Goal: Task Accomplishment & Management: Use online tool/utility

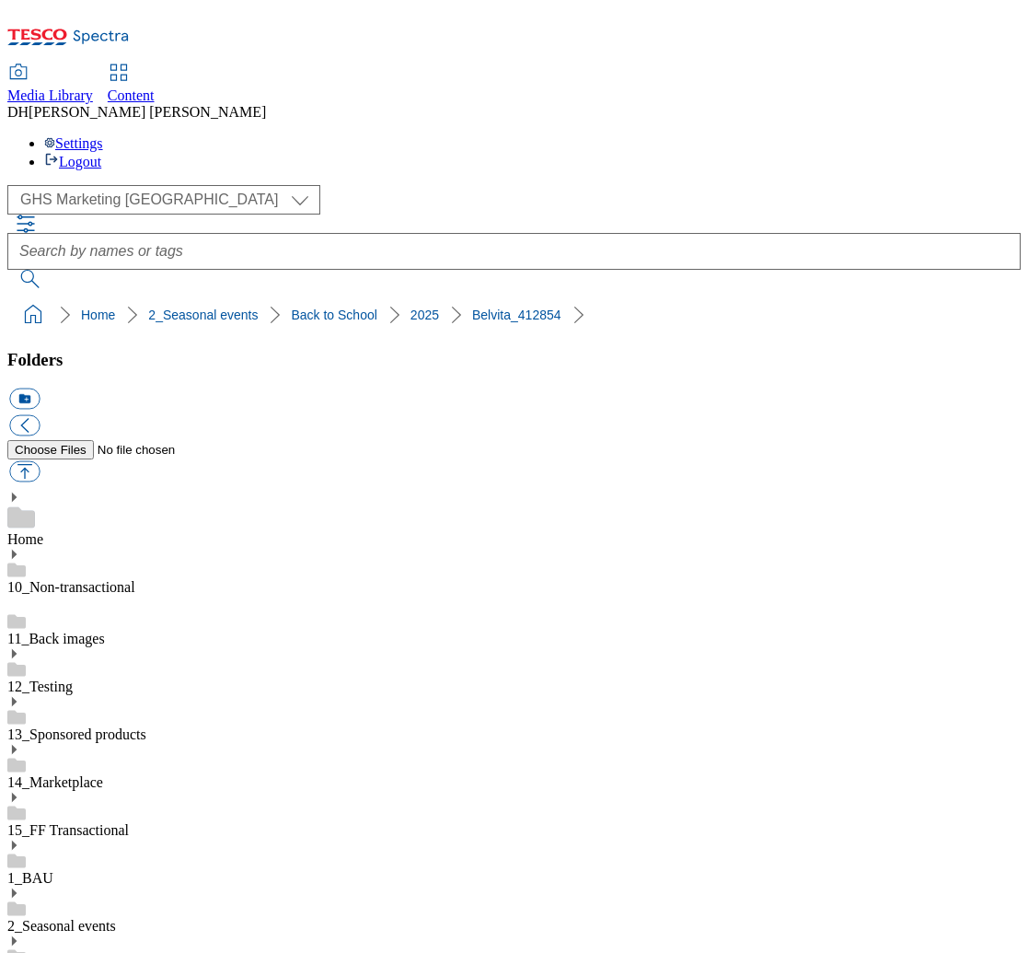
select select "flare-ghs-mktg"
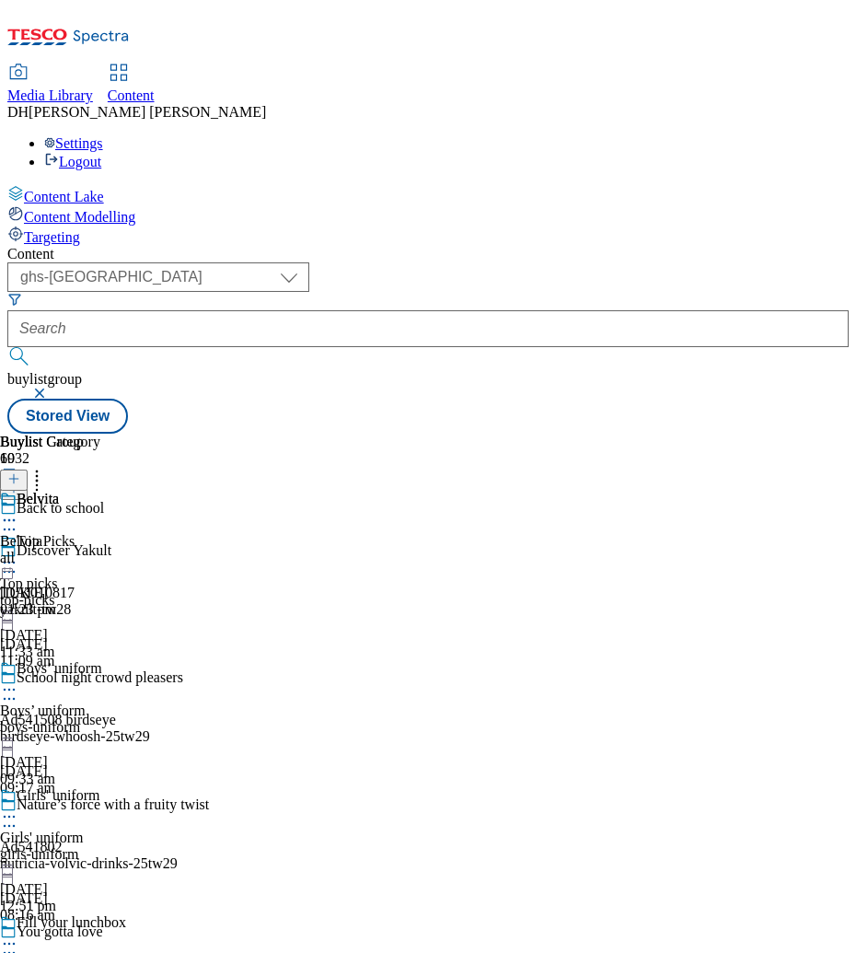
select select "ghs-[GEOGRAPHIC_DATA]"
click at [100, 491] on div "Belvita Belvita all [DATE] 01:23 pm" at bounding box center [50, 554] width 100 height 127
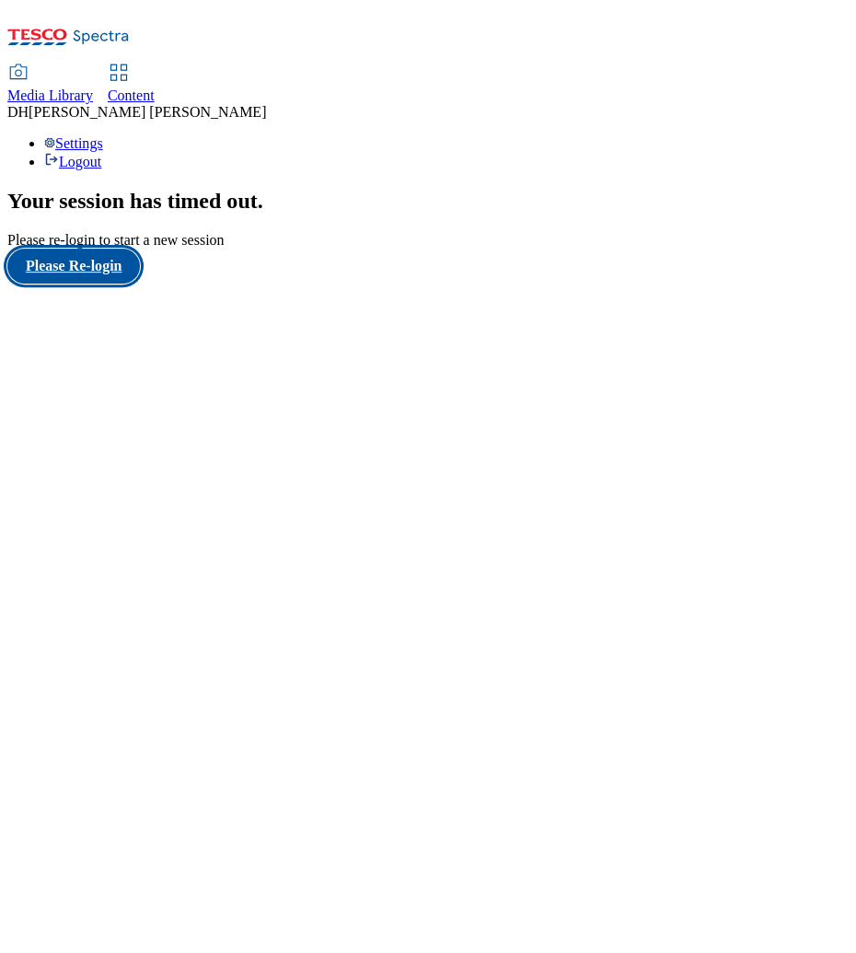
click at [130, 284] on button "Please Re-login" at bounding box center [73, 266] width 133 height 35
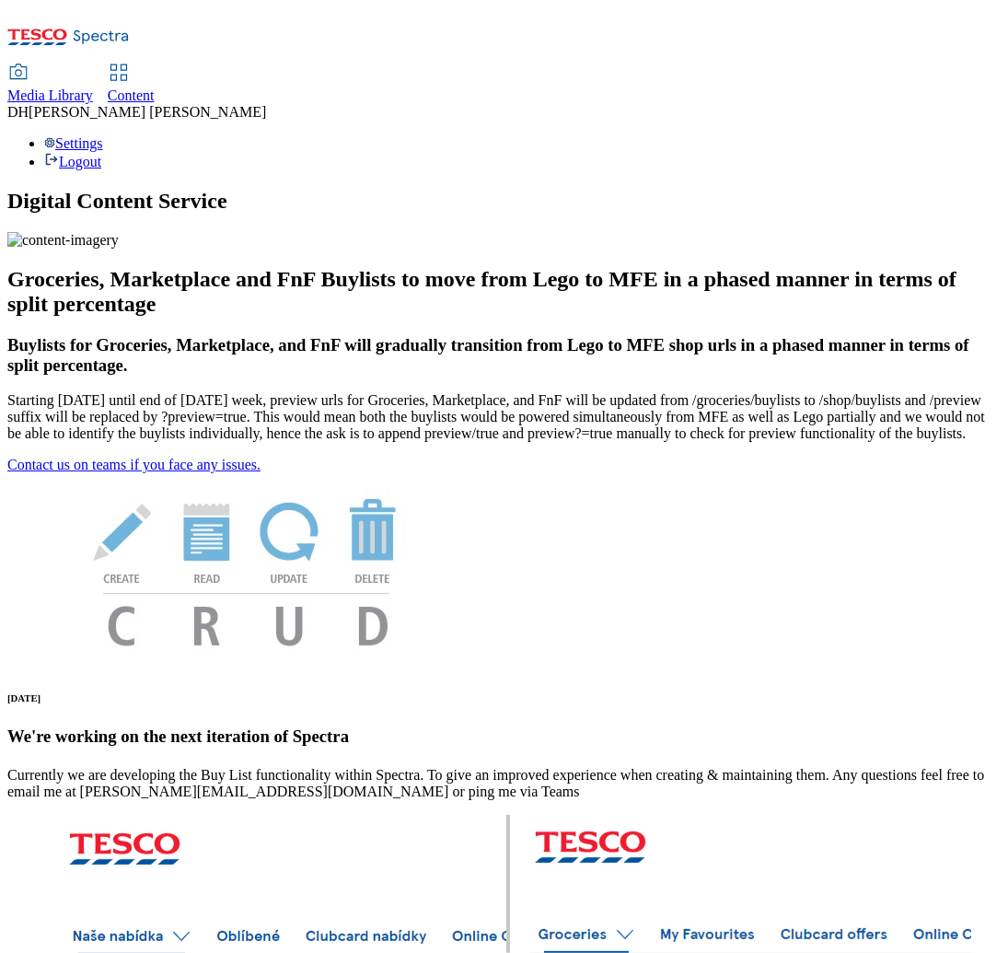
click at [155, 87] on span "Content" at bounding box center [131, 95] width 47 height 16
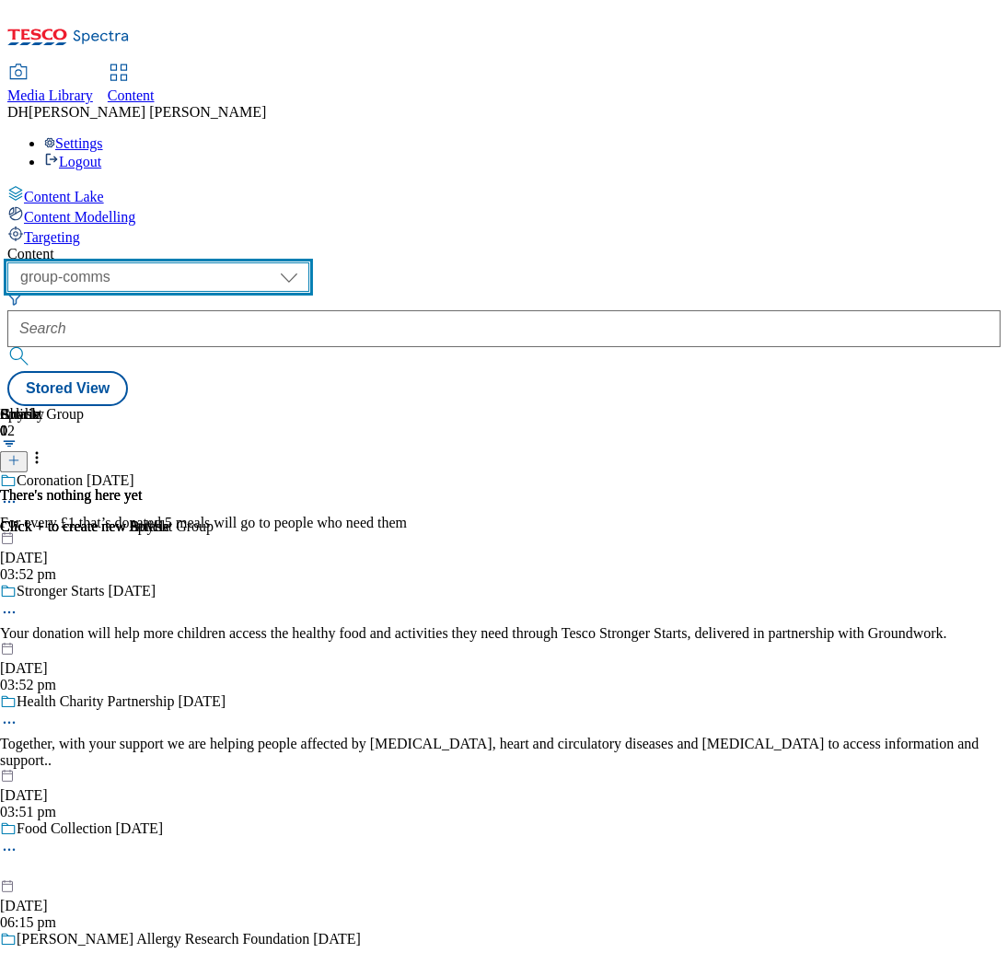
click at [309, 262] on select "dotcom-cz dotcom-hu dotcom-sk fnf-uk ghs-roi ghs-uk group-comms ighs-cz ighs-hu…" at bounding box center [158, 276] width 302 height 29
select select "ghs-uk"
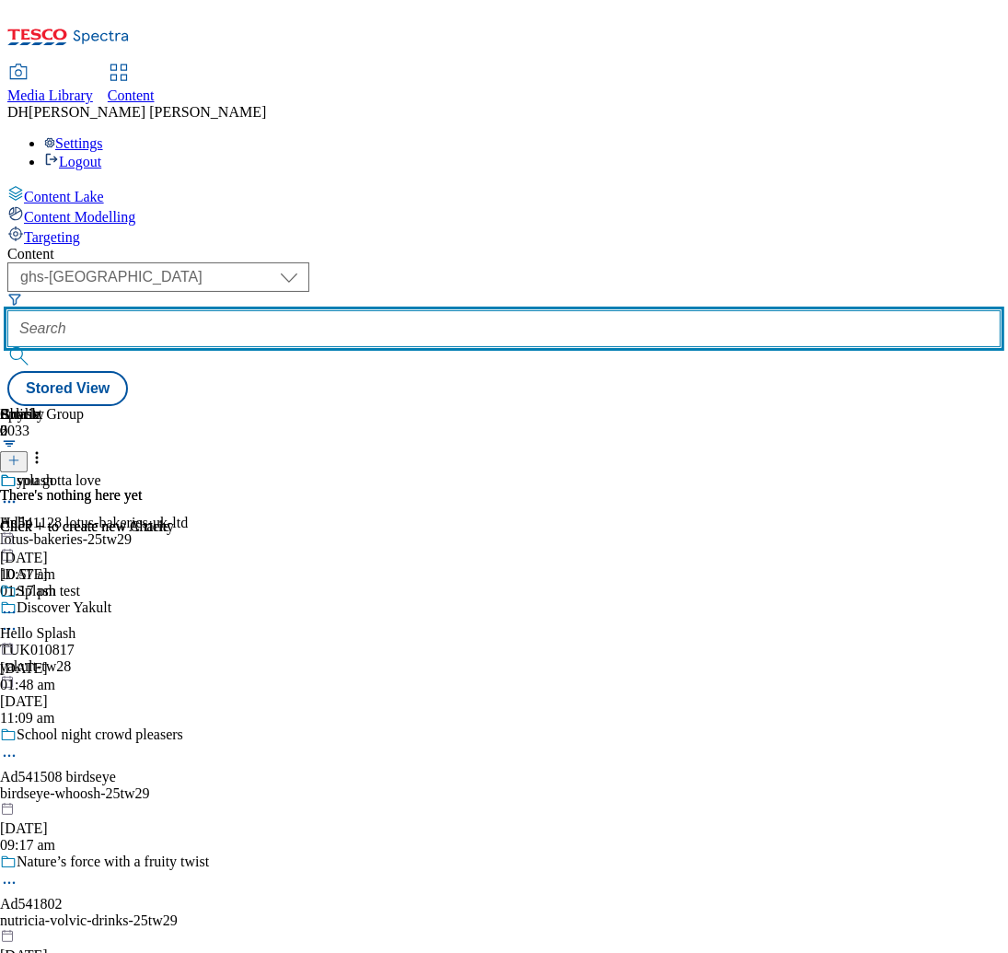
click at [517, 310] on input "text" at bounding box center [503, 328] width 993 height 37
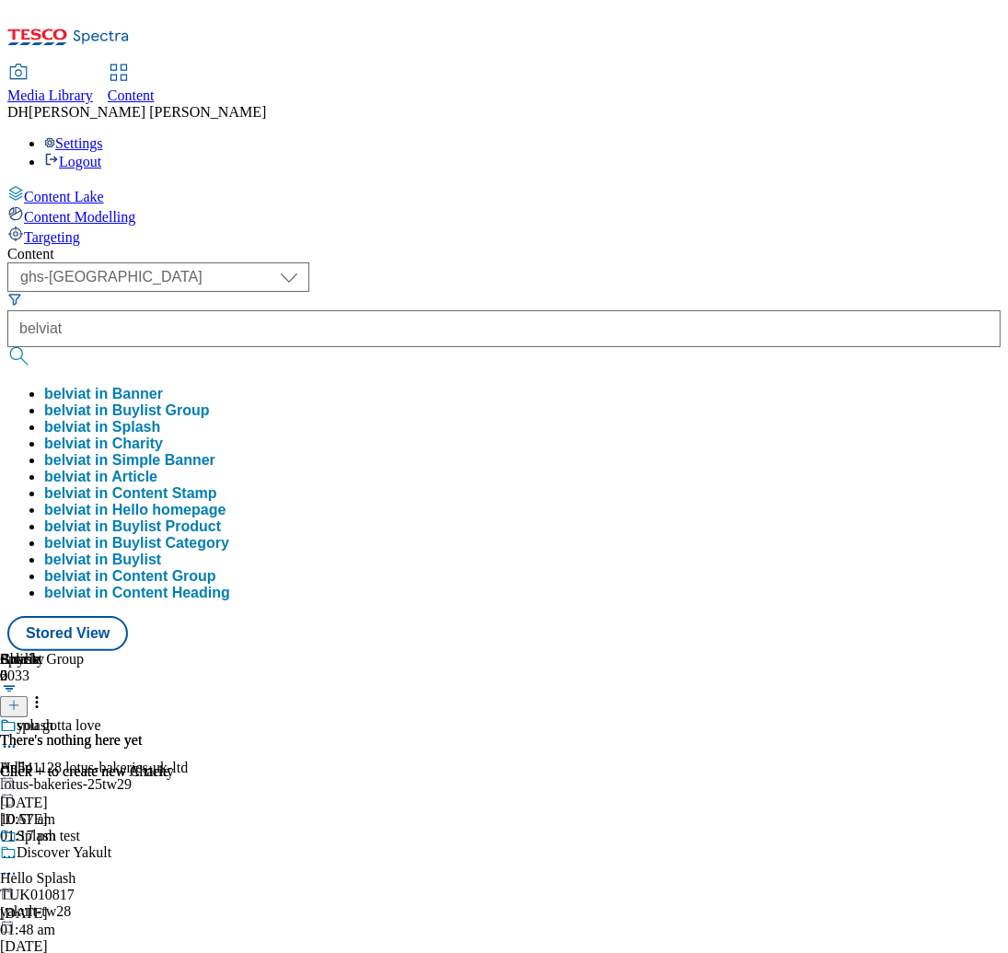
click at [161, 551] on button "belviat in Buylist" at bounding box center [102, 559] width 117 height 17
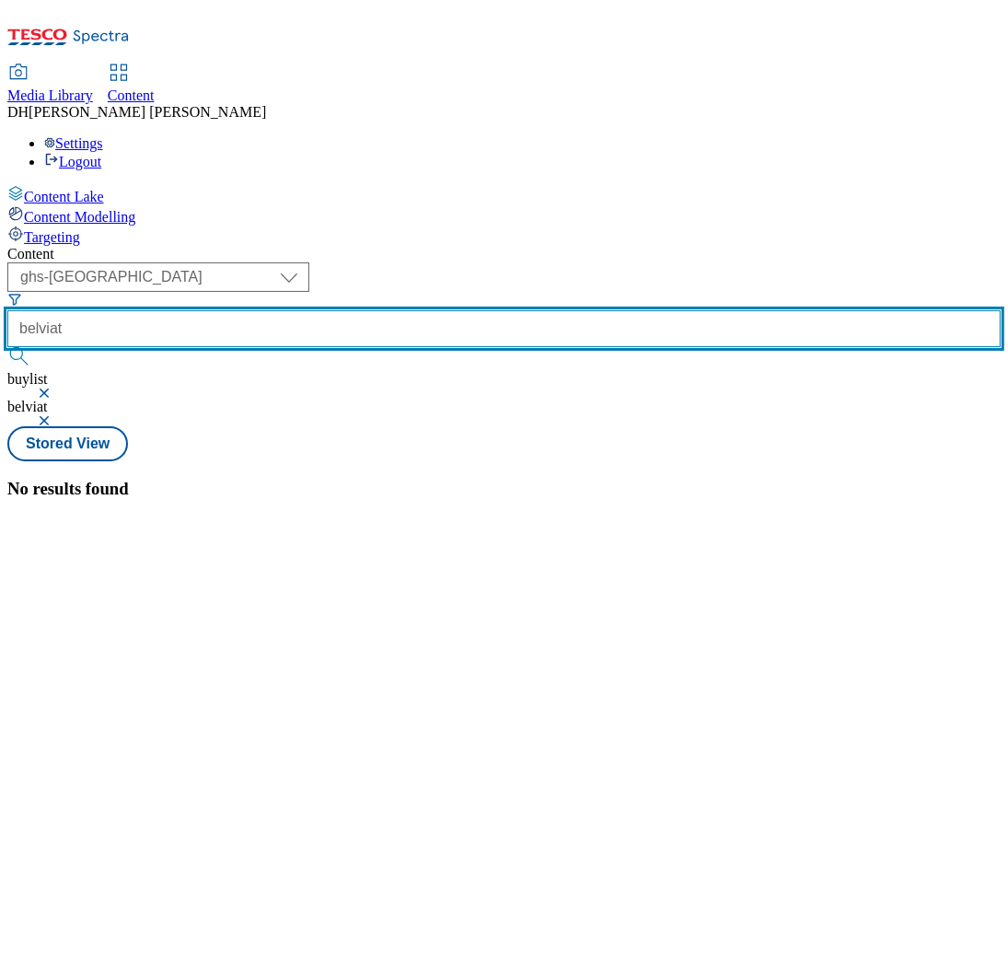
click at [550, 310] on input "belviat" at bounding box center [503, 328] width 993 height 37
type input "belvita"
click at [7, 347] on button "submit" at bounding box center [20, 356] width 26 height 18
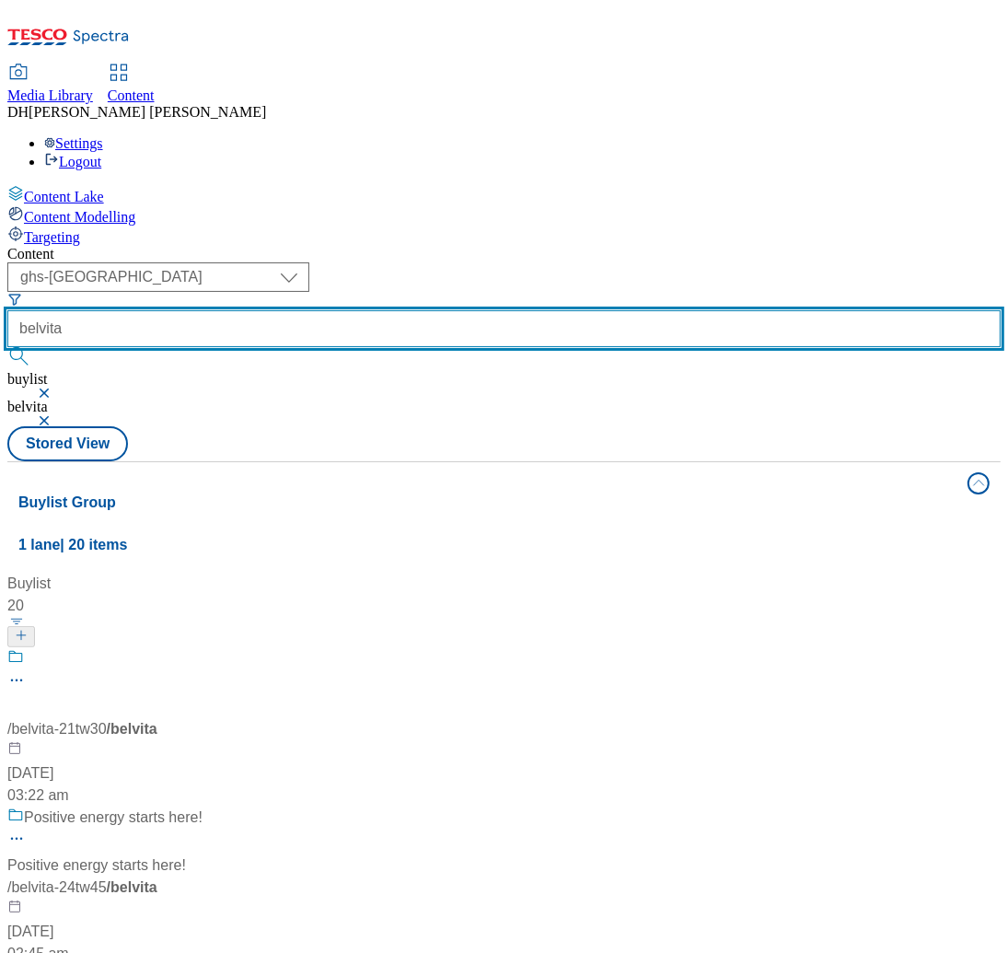
scroll to position [1252, 0]
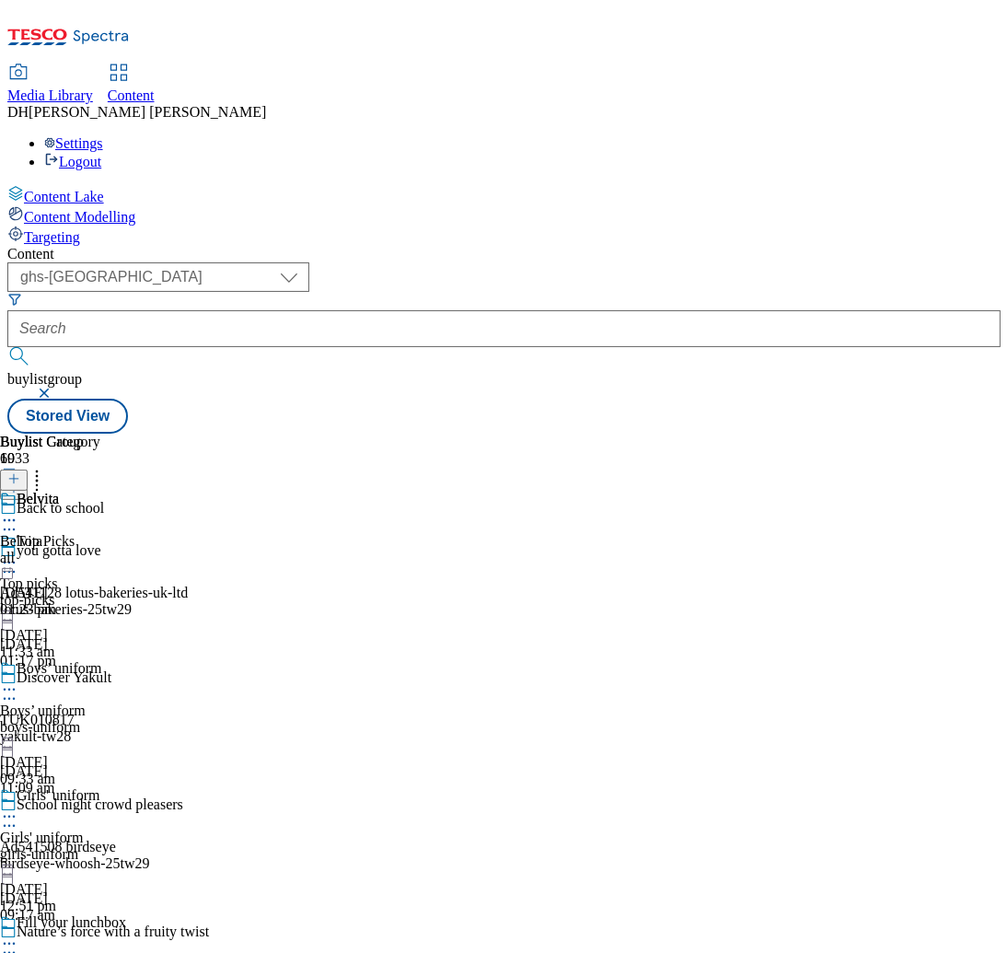
scroll to position [0, 285]
click at [18, 511] on icon at bounding box center [9, 520] width 18 height 18
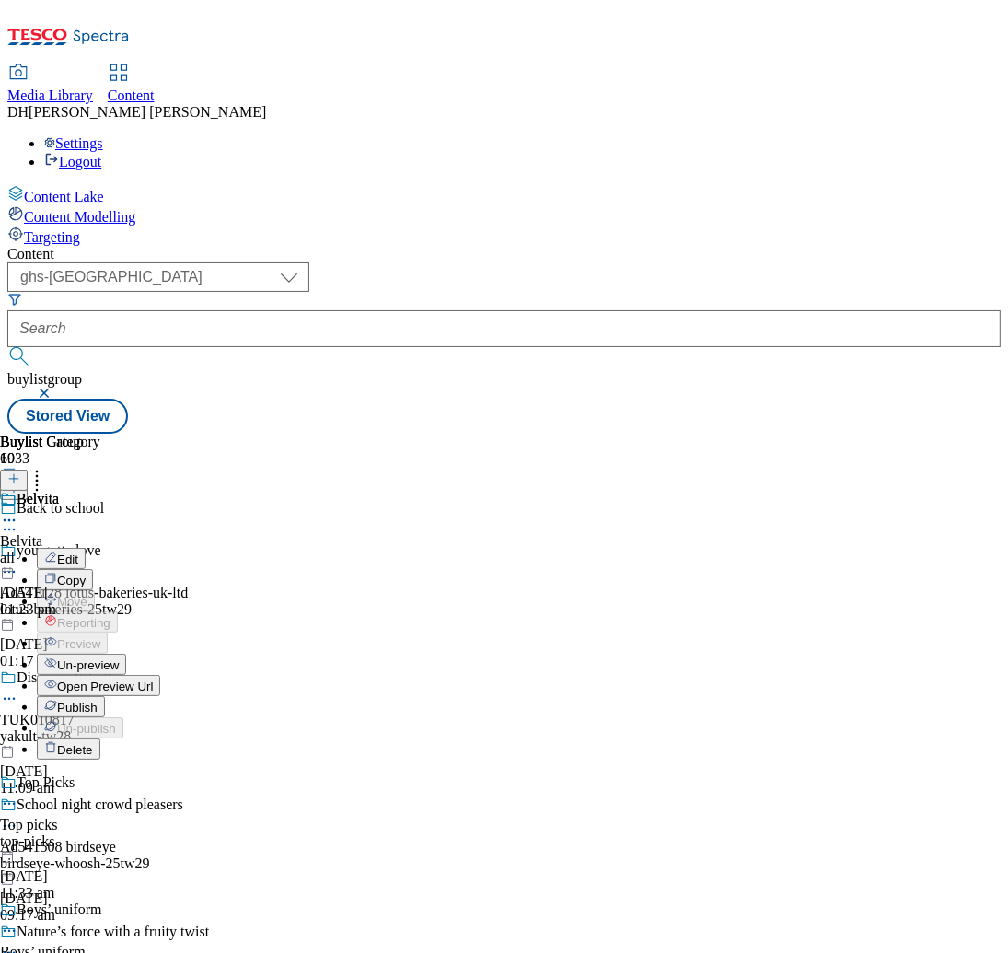
click at [98, 700] on span "Publish" at bounding box center [77, 707] width 41 height 14
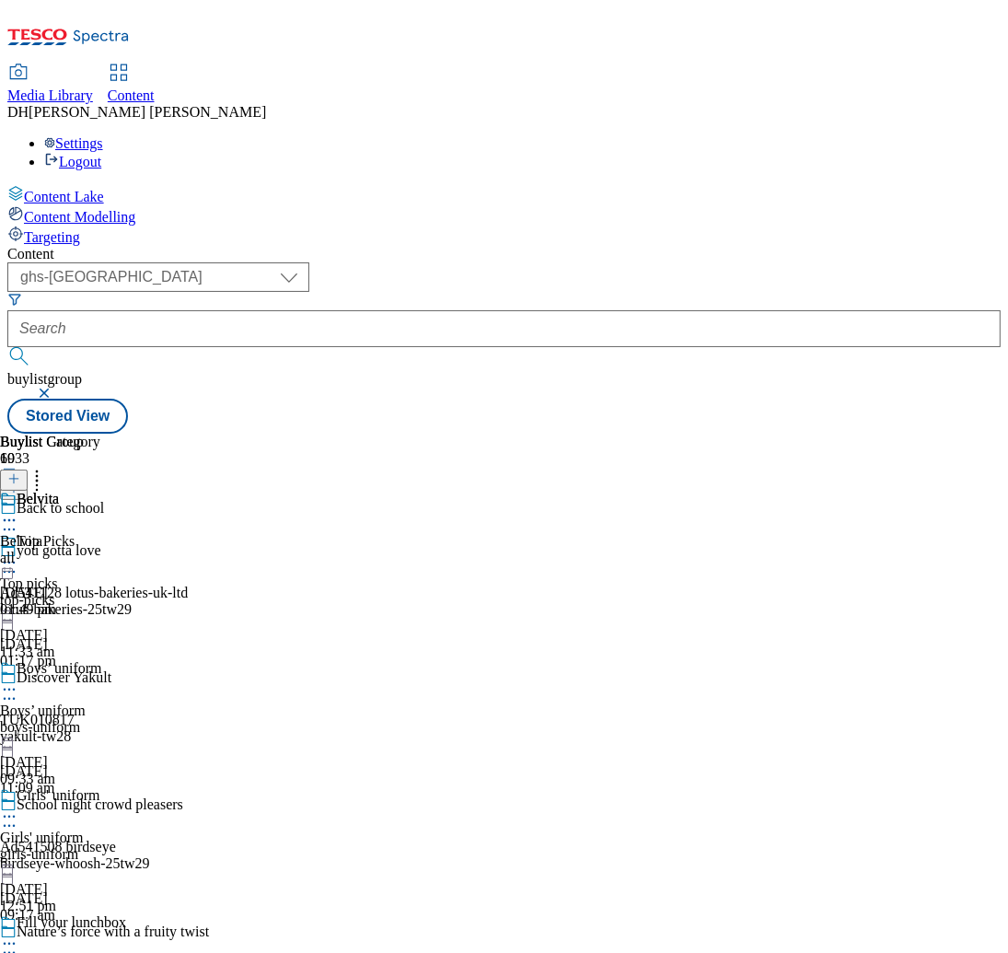
scroll to position [2168, 0]
